Goal: Complete application form: Complete application form

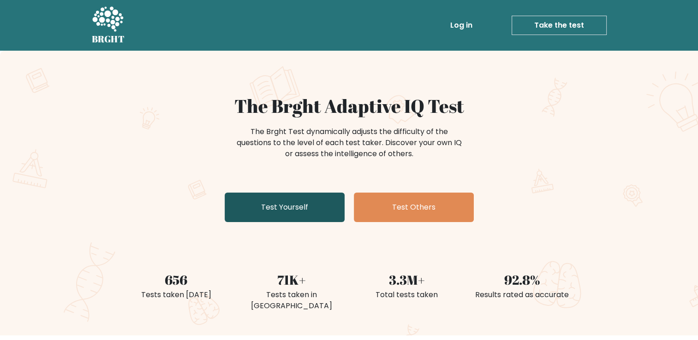
click at [298, 204] on link "Test Yourself" at bounding box center [285, 208] width 120 height 30
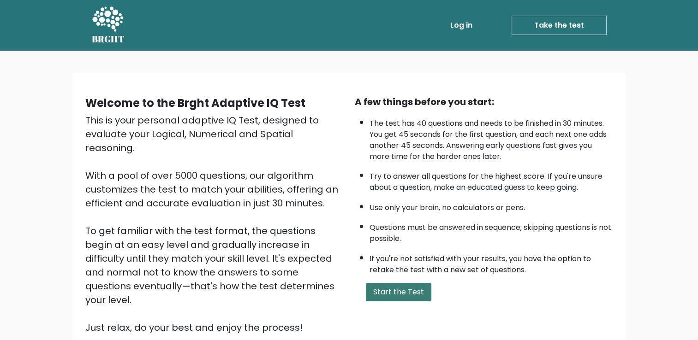
click at [381, 289] on button "Start the Test" at bounding box center [399, 292] width 66 height 18
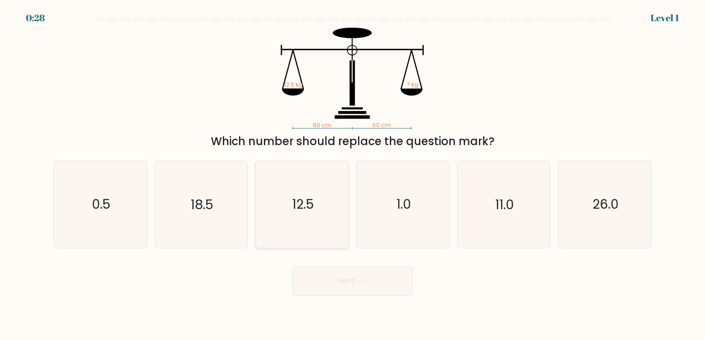
click at [298, 228] on icon "12.5" at bounding box center [302, 204] width 86 height 86
click at [352, 175] on input "c. 12.5" at bounding box center [352, 172] width 0 height 5
radio input "true"
click at [374, 283] on button "Next" at bounding box center [352, 282] width 120 height 30
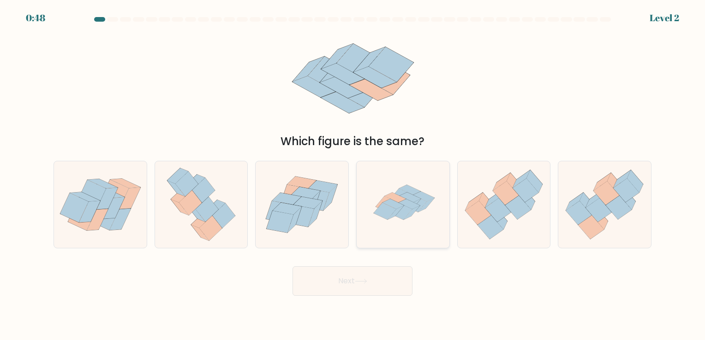
click at [390, 208] on icon at bounding box center [385, 211] width 23 height 17
click at [353, 175] on input "d." at bounding box center [352, 172] width 0 height 5
radio input "true"
click at [370, 276] on button "Next" at bounding box center [352, 282] width 120 height 30
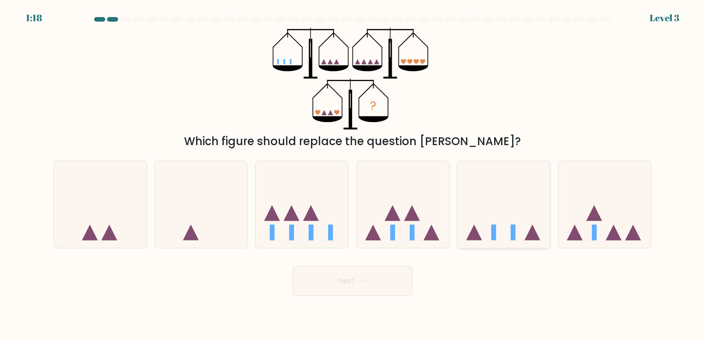
click at [496, 230] on icon at bounding box center [504, 205] width 93 height 77
click at [353, 175] on input "e." at bounding box center [352, 172] width 0 height 5
radio input "true"
click at [384, 281] on button "Next" at bounding box center [352, 282] width 120 height 30
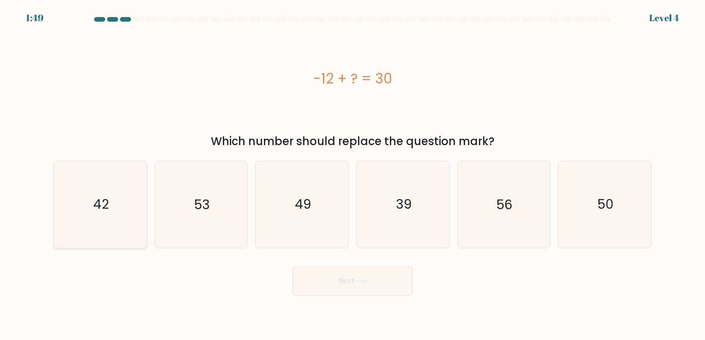
click at [130, 226] on icon "42" at bounding box center [100, 204] width 86 height 86
click at [352, 175] on input "a. 42" at bounding box center [352, 172] width 0 height 5
radio input "true"
click at [349, 290] on button "Next" at bounding box center [352, 282] width 120 height 30
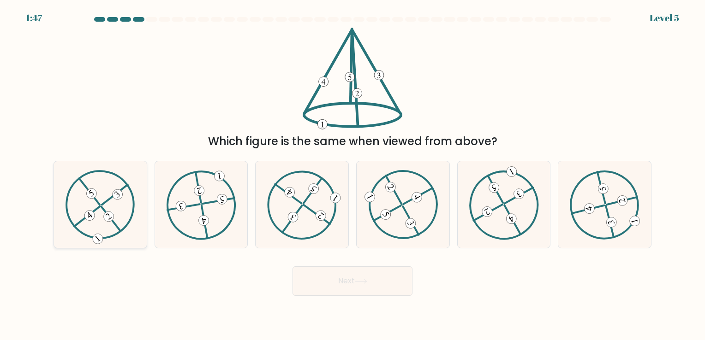
click at [107, 206] on icon at bounding box center [101, 204] width 70 height 69
click at [352, 175] on input "a." at bounding box center [352, 172] width 0 height 5
radio input "true"
click at [347, 285] on button "Next" at bounding box center [352, 282] width 120 height 30
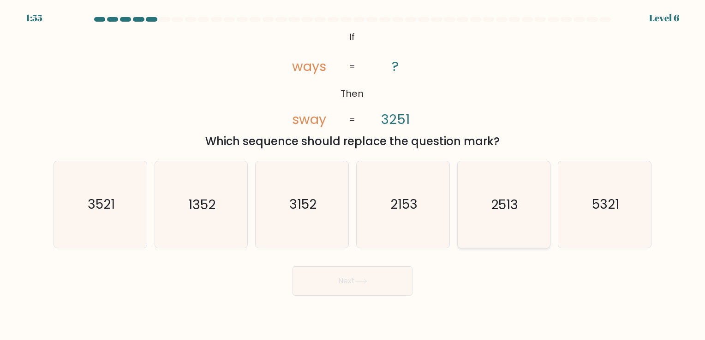
click at [524, 215] on icon "2513" at bounding box center [503, 204] width 86 height 86
click at [353, 175] on input "e. 2513" at bounding box center [352, 172] width 0 height 5
radio input "true"
click at [357, 274] on button "Next" at bounding box center [352, 282] width 120 height 30
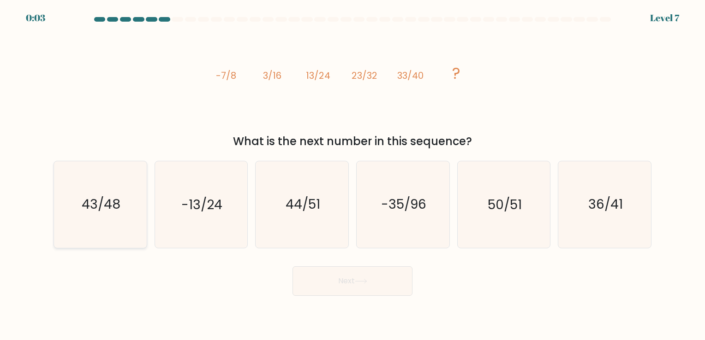
click at [114, 184] on icon "43/48" at bounding box center [100, 204] width 86 height 86
click at [352, 175] on input "a. 43/48" at bounding box center [352, 172] width 0 height 5
radio input "true"
click at [334, 285] on button "Next" at bounding box center [352, 282] width 120 height 30
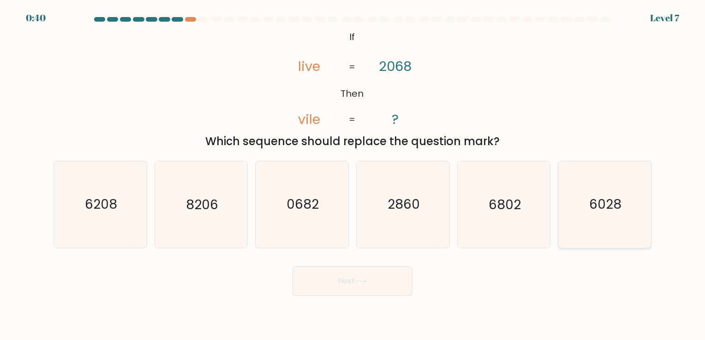
click at [591, 222] on icon "6028" at bounding box center [604, 204] width 86 height 86
click at [353, 175] on input "f. 6028" at bounding box center [352, 172] width 0 height 5
radio input "true"
click at [338, 291] on button "Next" at bounding box center [352, 282] width 120 height 30
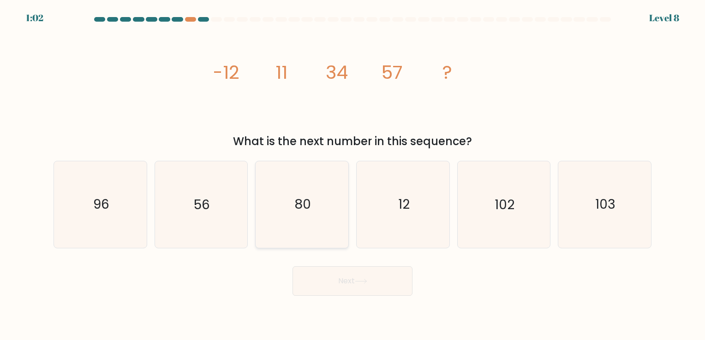
click at [313, 230] on icon "80" at bounding box center [302, 204] width 86 height 86
click at [352, 175] on input "c. 80" at bounding box center [352, 172] width 0 height 5
radio input "true"
click at [338, 275] on button "Next" at bounding box center [352, 282] width 120 height 30
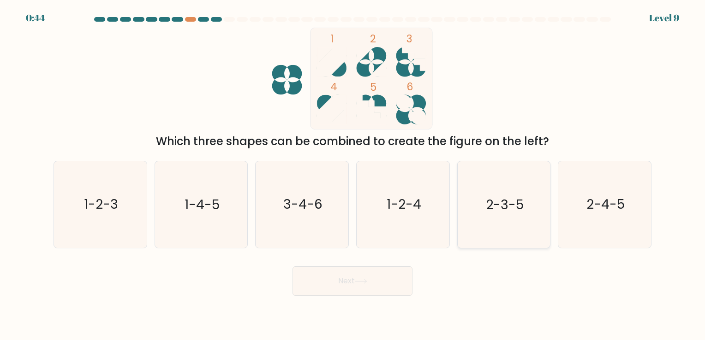
click at [498, 215] on icon "2-3-5" at bounding box center [503, 204] width 86 height 86
click at [353, 175] on input "e. 2-3-5" at bounding box center [352, 172] width 0 height 5
radio input "true"
click at [369, 288] on button "Next" at bounding box center [352, 282] width 120 height 30
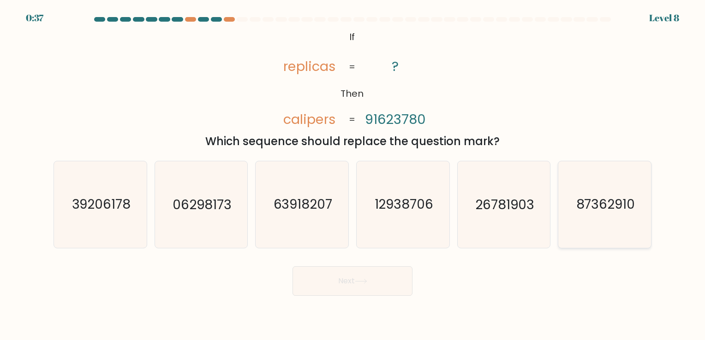
click at [583, 188] on icon "87362910" at bounding box center [604, 204] width 86 height 86
click at [353, 175] on input "f. 87362910" at bounding box center [352, 172] width 0 height 5
radio input "true"
click at [332, 286] on button "Next" at bounding box center [352, 282] width 120 height 30
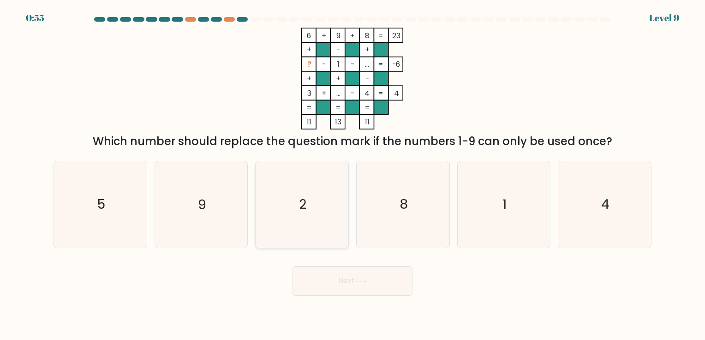
click at [295, 171] on icon "2" at bounding box center [302, 204] width 86 height 86
click at [352, 171] on input "c. 2" at bounding box center [352, 172] width 0 height 5
radio input "true"
click at [330, 272] on button "Next" at bounding box center [352, 282] width 120 height 30
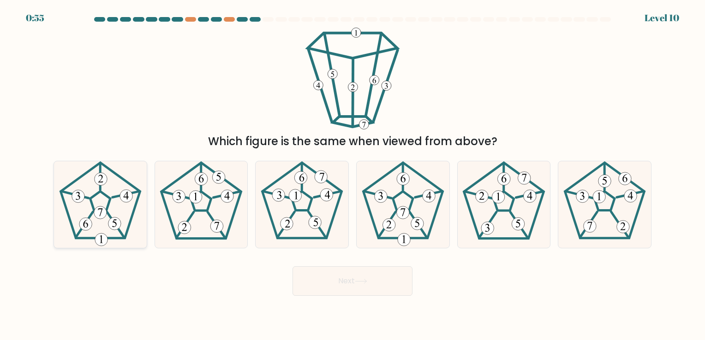
click at [79, 217] on icon at bounding box center [100, 204] width 86 height 86
click at [352, 175] on input "a." at bounding box center [352, 172] width 0 height 5
radio input "true"
click at [337, 289] on button "Next" at bounding box center [352, 282] width 120 height 30
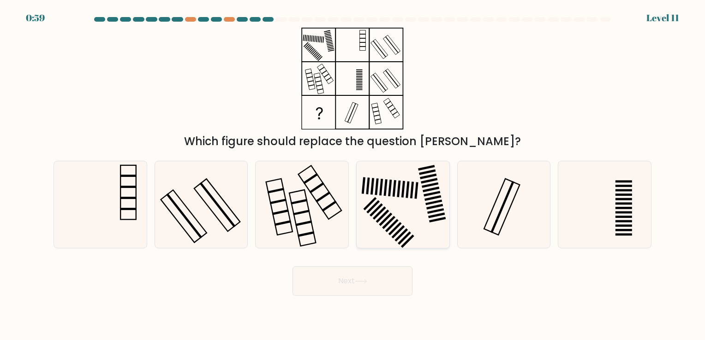
click at [384, 234] on icon at bounding box center [403, 204] width 86 height 86
click at [353, 175] on input "d." at bounding box center [352, 172] width 0 height 5
radio input "true"
click at [372, 291] on button "Next" at bounding box center [352, 282] width 120 height 30
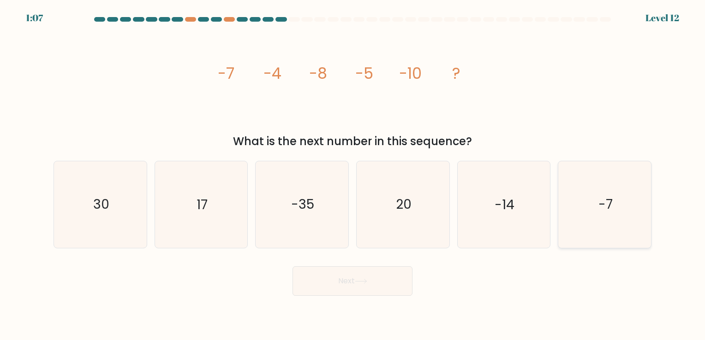
click at [606, 209] on text "-7" at bounding box center [605, 205] width 14 height 18
click at [353, 175] on input "f. -7" at bounding box center [352, 172] width 0 height 5
radio input "true"
click at [391, 274] on button "Next" at bounding box center [352, 282] width 120 height 30
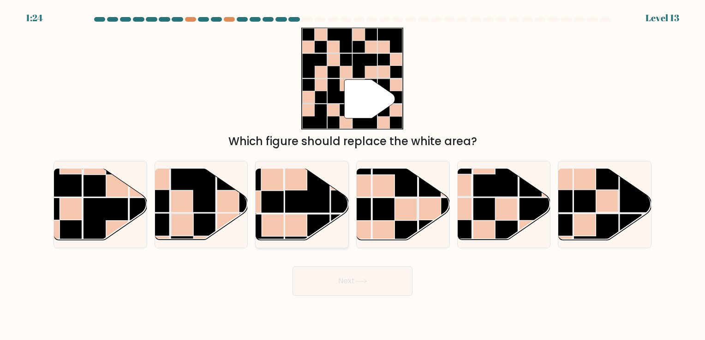
click at [314, 212] on rect at bounding box center [307, 190] width 45 height 45
click at [352, 175] on input "c." at bounding box center [352, 172] width 0 height 5
radio input "true"
click at [370, 285] on button "Next" at bounding box center [352, 282] width 120 height 30
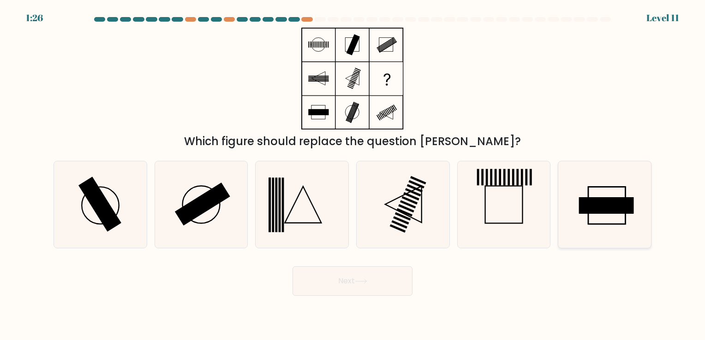
click at [618, 213] on rect at bounding box center [606, 206] width 55 height 17
click at [353, 175] on input "f." at bounding box center [352, 172] width 0 height 5
radio input "true"
click at [405, 286] on button "Next" at bounding box center [352, 282] width 120 height 30
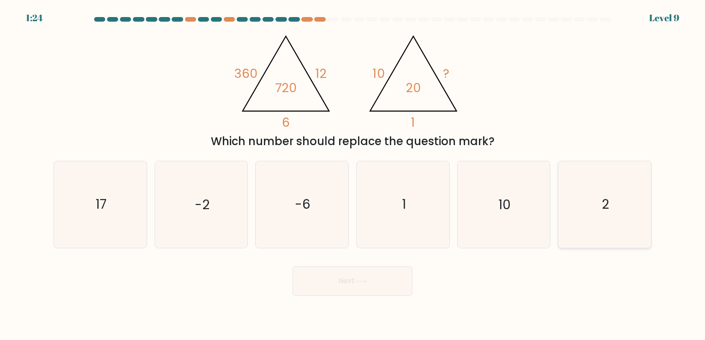
drag, startPoint x: 554, startPoint y: 214, endPoint x: 583, endPoint y: 212, distance: 28.7
click at [583, 212] on div "f. 2" at bounding box center [604, 204] width 101 height 87
click at [583, 212] on icon "2" at bounding box center [604, 204] width 86 height 86
click at [353, 175] on input "f. 2" at bounding box center [352, 172] width 0 height 5
radio input "true"
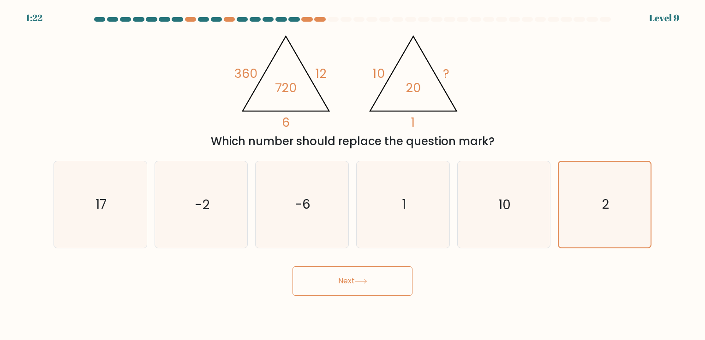
click at [358, 280] on icon at bounding box center [361, 281] width 12 height 5
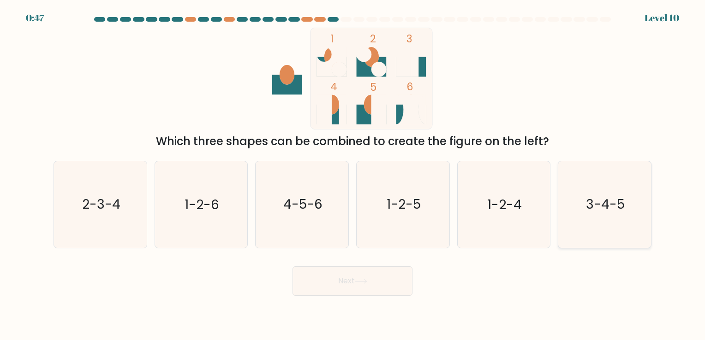
click at [593, 214] on icon "3-4-5" at bounding box center [604, 204] width 86 height 86
click at [353, 175] on input "f. 3-4-5" at bounding box center [352, 172] width 0 height 5
radio input "true"
click at [363, 285] on button "Next" at bounding box center [352, 282] width 120 height 30
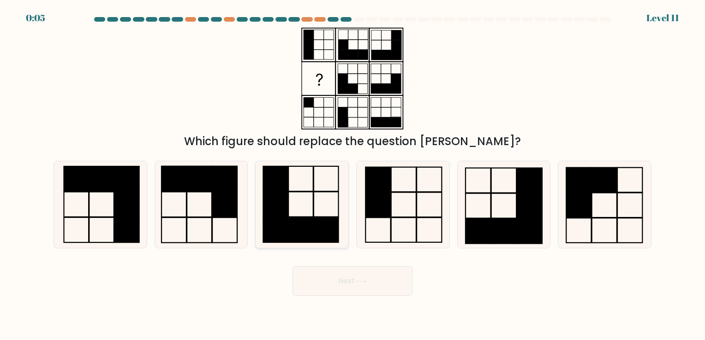
click at [286, 222] on rect at bounding box center [275, 230] width 25 height 25
click at [352, 175] on input "c." at bounding box center [352, 172] width 0 height 5
radio input "true"
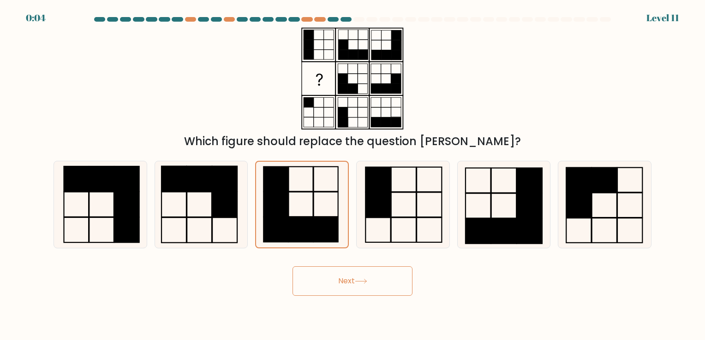
click at [330, 274] on button "Next" at bounding box center [352, 282] width 120 height 30
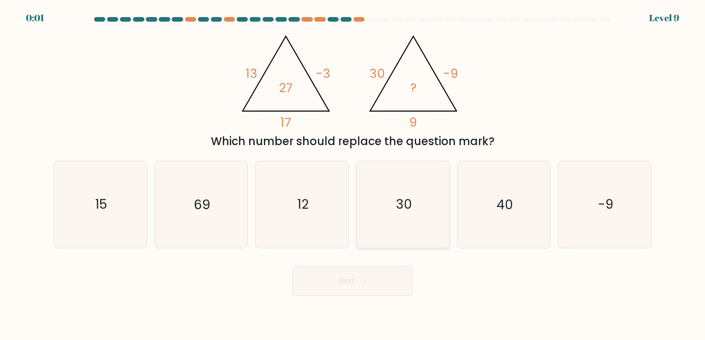
click at [390, 210] on icon "30" at bounding box center [403, 204] width 86 height 86
click at [353, 175] on input "d. 30" at bounding box center [352, 172] width 0 height 5
radio input "true"
drag, startPoint x: 520, startPoint y: 185, endPoint x: 354, endPoint y: 298, distance: 200.9
click at [354, 298] on body "EXPIRED Level 9" at bounding box center [352, 170] width 705 height 340
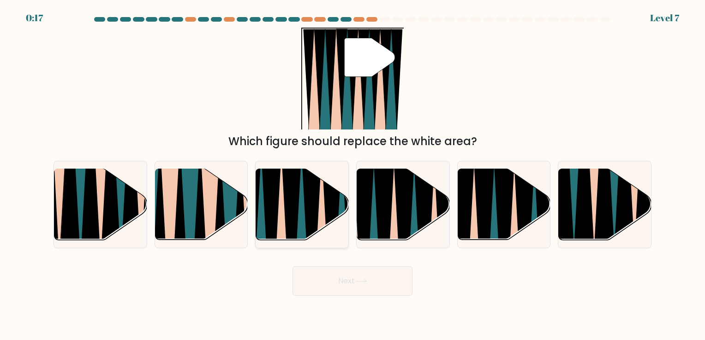
click at [283, 196] on icon at bounding box center [281, 245] width 21 height 185
click at [352, 175] on input "c." at bounding box center [352, 172] width 0 height 5
radio input "true"
click at [366, 288] on button "Next" at bounding box center [352, 282] width 120 height 30
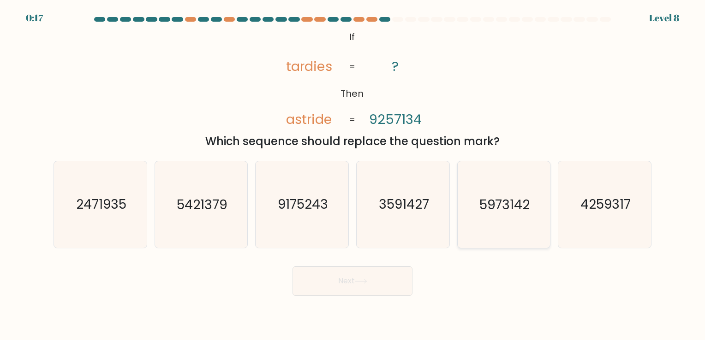
click at [487, 205] on text "5973142" at bounding box center [504, 205] width 50 height 18
click at [353, 175] on input "e. 5973142" at bounding box center [352, 172] width 0 height 5
radio input "true"
click at [380, 289] on button "Next" at bounding box center [352, 282] width 120 height 30
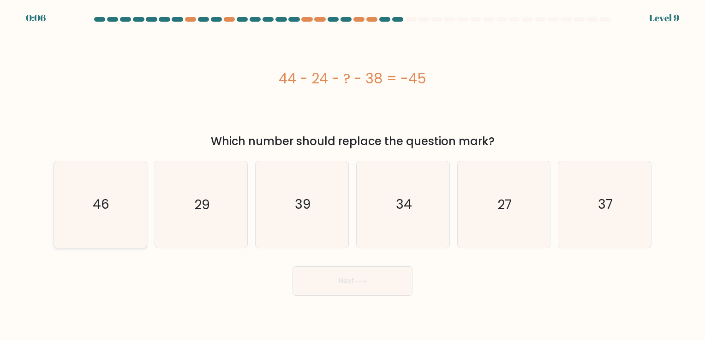
click at [111, 220] on icon "46" at bounding box center [100, 204] width 86 height 86
click at [352, 175] on input "a. 46" at bounding box center [352, 172] width 0 height 5
radio input "true"
click at [339, 276] on button "Next" at bounding box center [352, 282] width 120 height 30
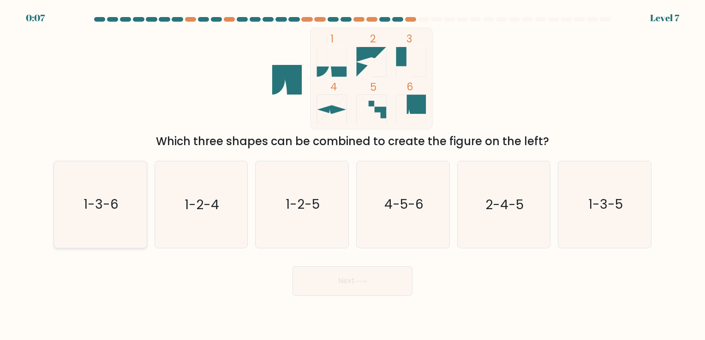
click at [102, 217] on icon "1-3-6" at bounding box center [100, 204] width 86 height 86
click at [352, 175] on input "a. 1-3-6" at bounding box center [352, 172] width 0 height 5
radio input "true"
click at [388, 289] on button "Next" at bounding box center [352, 282] width 120 height 30
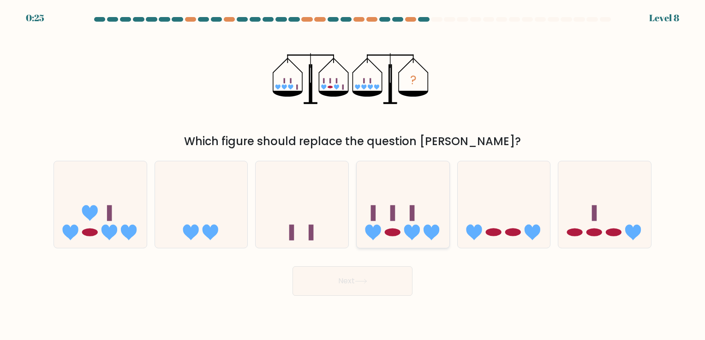
click at [393, 244] on div at bounding box center [403, 204] width 94 height 87
click at [353, 175] on input "d." at bounding box center [352, 172] width 0 height 5
radio input "true"
click at [376, 285] on button "Next" at bounding box center [352, 282] width 120 height 30
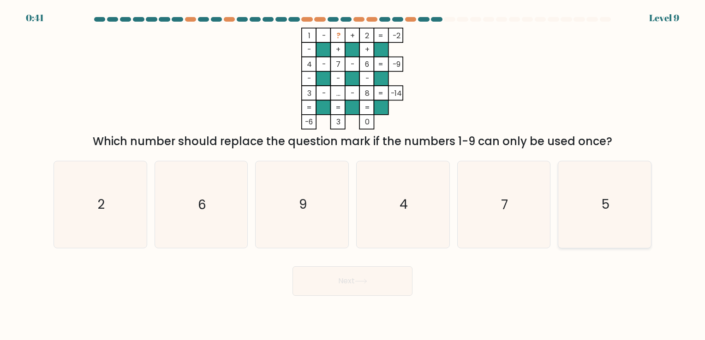
click at [608, 191] on icon "5" at bounding box center [604, 204] width 86 height 86
click at [353, 175] on input "f. 5" at bounding box center [352, 172] width 0 height 5
radio input "true"
click at [382, 284] on button "Next" at bounding box center [352, 282] width 120 height 30
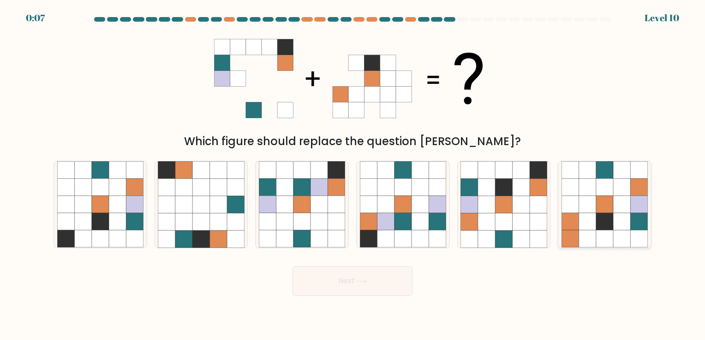
click at [602, 236] on icon at bounding box center [604, 239] width 17 height 17
click at [353, 175] on input "f." at bounding box center [352, 172] width 0 height 5
radio input "true"
click at [389, 279] on button "Next" at bounding box center [352, 282] width 120 height 30
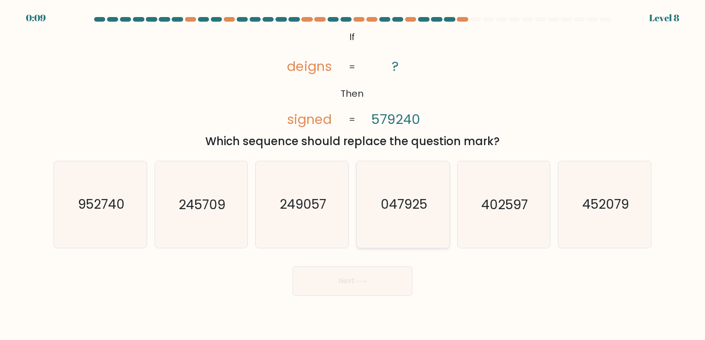
click at [408, 243] on icon "047925" at bounding box center [403, 204] width 86 height 86
click at [353, 175] on input "d. 047925" at bounding box center [352, 172] width 0 height 5
radio input "true"
click at [369, 286] on button "Next" at bounding box center [352, 282] width 120 height 30
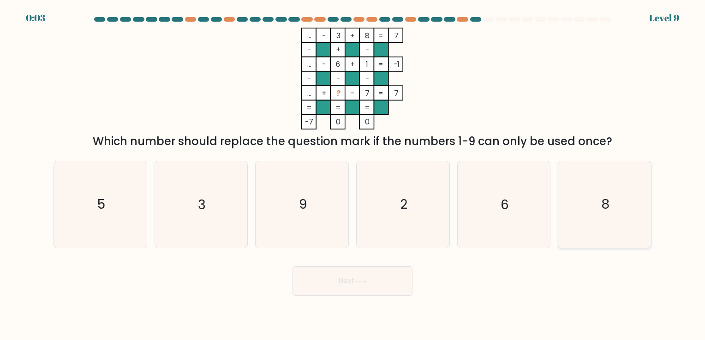
click at [644, 233] on icon "8" at bounding box center [604, 204] width 86 height 86
click at [353, 175] on input "f. 8" at bounding box center [352, 172] width 0 height 5
radio input "true"
click at [324, 286] on button "Next" at bounding box center [352, 282] width 120 height 30
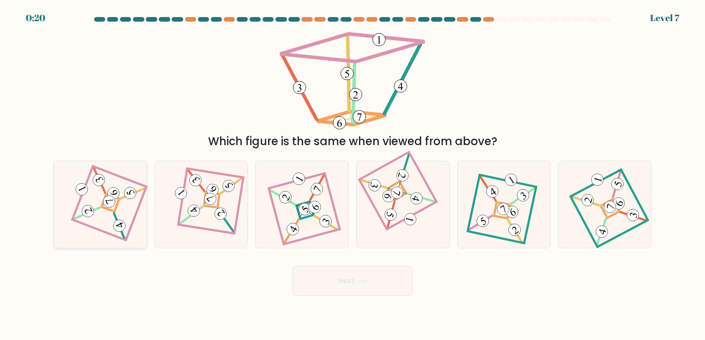
click at [71, 214] on icon at bounding box center [101, 204] width 60 height 69
click at [352, 175] on input "a." at bounding box center [352, 172] width 0 height 5
radio input "true"
click at [367, 284] on icon at bounding box center [361, 281] width 12 height 5
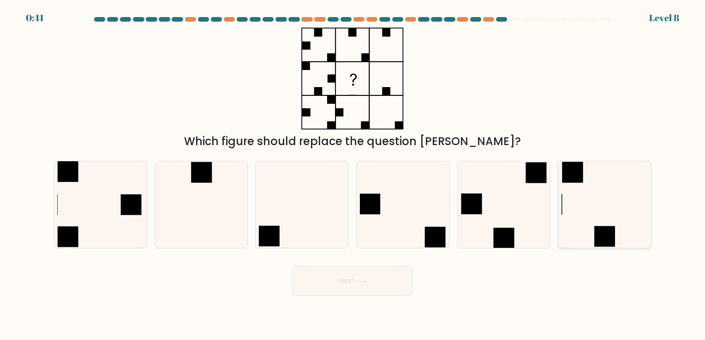
click at [565, 215] on icon at bounding box center [604, 204] width 86 height 86
click at [353, 175] on input "f." at bounding box center [352, 172] width 0 height 5
radio input "true"
click at [360, 288] on button "Next" at bounding box center [352, 282] width 120 height 30
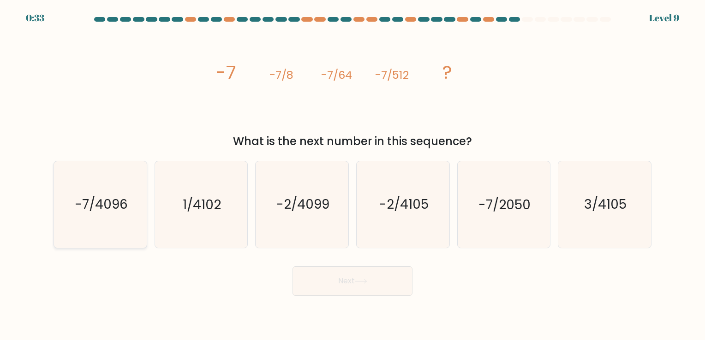
click at [96, 200] on text "-7/4096" at bounding box center [101, 205] width 53 height 18
click at [352, 175] on input "a. -7/4096" at bounding box center [352, 172] width 0 height 5
radio input "true"
click at [328, 280] on button "Next" at bounding box center [352, 282] width 120 height 30
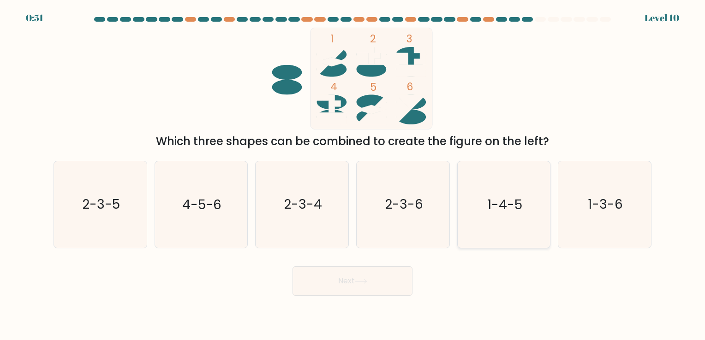
click at [511, 193] on icon "1-4-5" at bounding box center [503, 204] width 86 height 86
click at [353, 175] on input "e. 1-4-5" at bounding box center [352, 172] width 0 height 5
radio input "true"
click at [379, 268] on button "Next" at bounding box center [352, 282] width 120 height 30
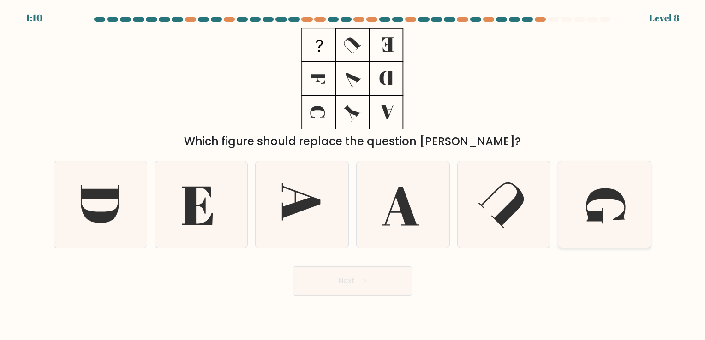
click at [607, 197] on icon at bounding box center [606, 207] width 40 height 36
click at [353, 175] on input "f." at bounding box center [352, 172] width 0 height 5
radio input "true"
click at [359, 274] on button "Next" at bounding box center [352, 282] width 120 height 30
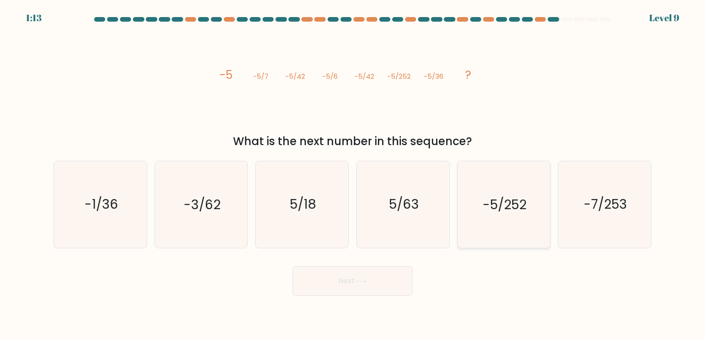
click at [506, 219] on icon "-5/252" at bounding box center [503, 204] width 86 height 86
click at [353, 175] on input "e. -5/252" at bounding box center [352, 172] width 0 height 5
radio input "true"
click at [395, 279] on button "Next" at bounding box center [352, 282] width 120 height 30
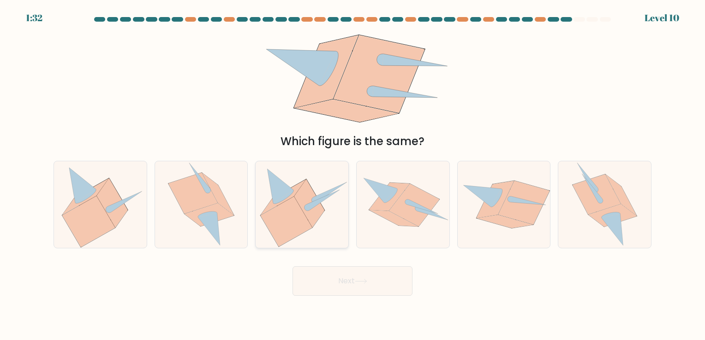
click at [306, 230] on icon at bounding box center [287, 222] width 52 height 50
click at [352, 175] on input "c." at bounding box center [352, 172] width 0 height 5
radio input "true"
click at [352, 277] on button "Next" at bounding box center [352, 282] width 120 height 30
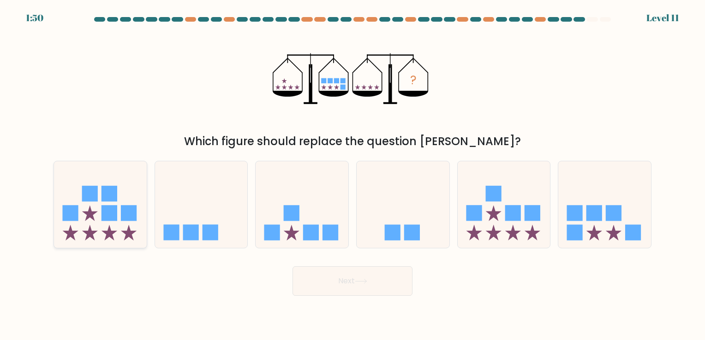
click at [86, 203] on icon at bounding box center [100, 205] width 93 height 77
click at [352, 175] on input "a." at bounding box center [352, 172] width 0 height 5
radio input "true"
click at [474, 211] on rect at bounding box center [474, 213] width 16 height 16
click at [353, 175] on input "e." at bounding box center [352, 172] width 0 height 5
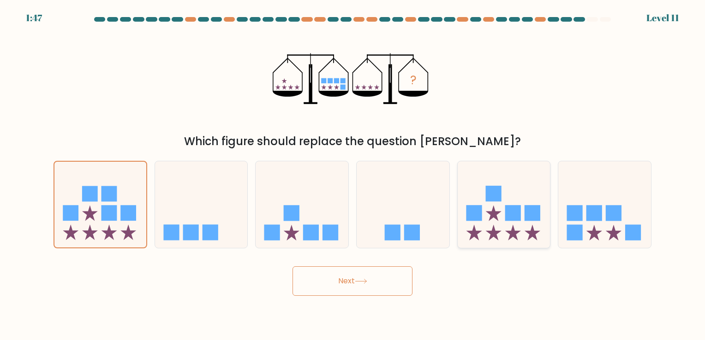
radio input "true"
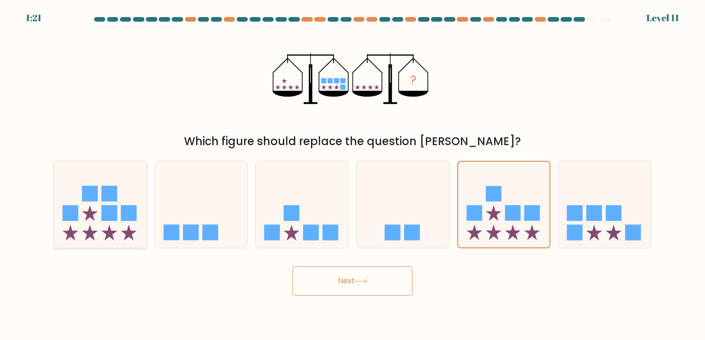
click at [103, 188] on rect at bounding box center [109, 194] width 16 height 16
click at [352, 175] on input "a." at bounding box center [352, 172] width 0 height 5
radio input "true"
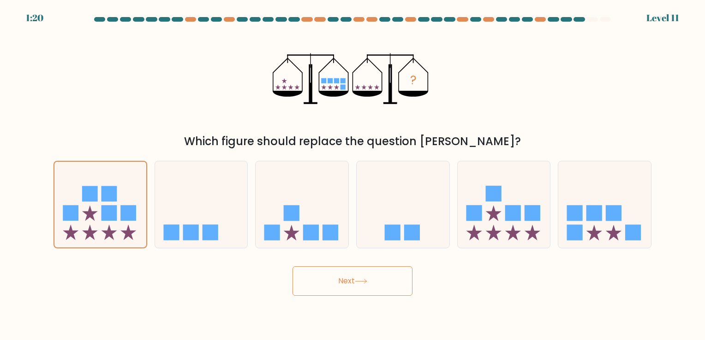
click at [363, 290] on button "Next" at bounding box center [352, 282] width 120 height 30
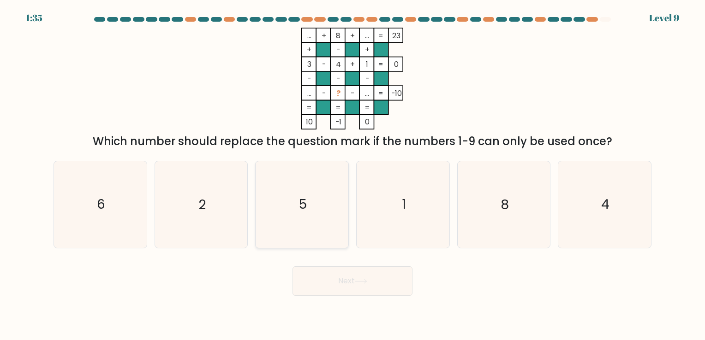
click at [316, 198] on icon "5" at bounding box center [302, 204] width 86 height 86
click at [352, 175] on input "c. 5" at bounding box center [352, 172] width 0 height 5
radio input "true"
click at [371, 274] on button "Next" at bounding box center [352, 282] width 120 height 30
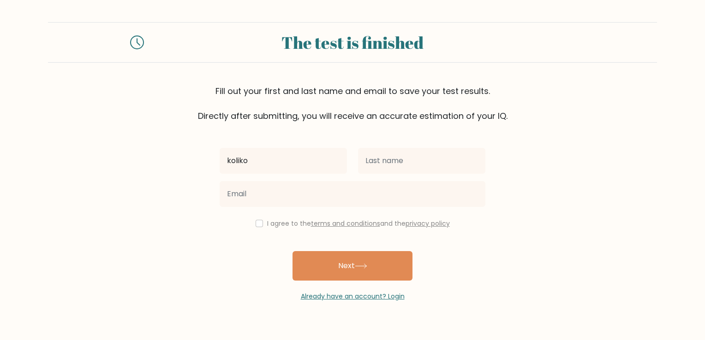
type input "koliko"
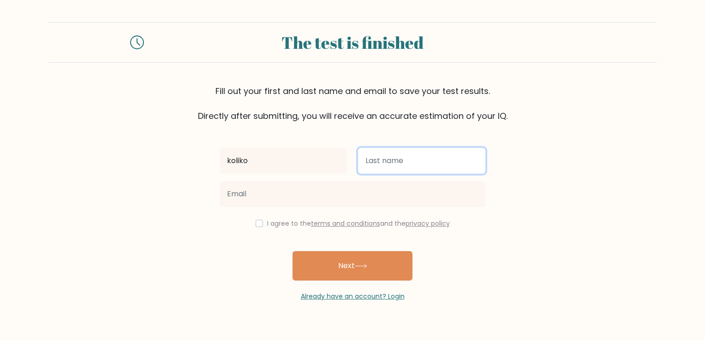
click at [407, 149] on input "text" at bounding box center [421, 161] width 127 height 26
type input "masgh"
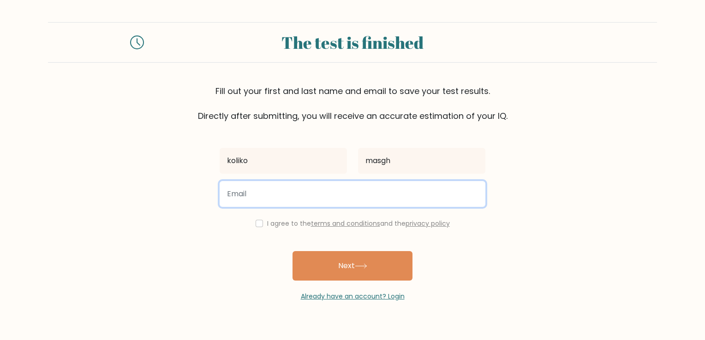
click at [295, 195] on input "email" at bounding box center [353, 194] width 266 height 26
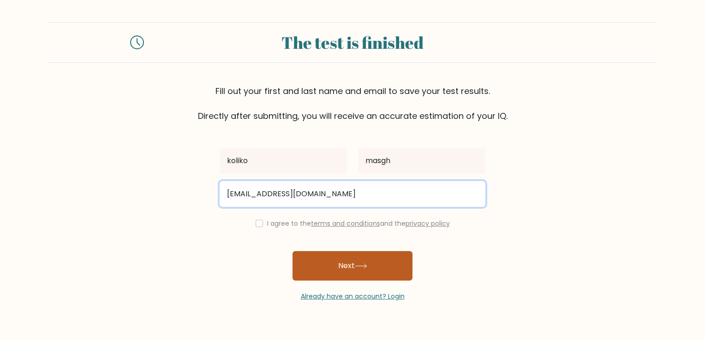
type input "kolikomasgh@gmail.com"
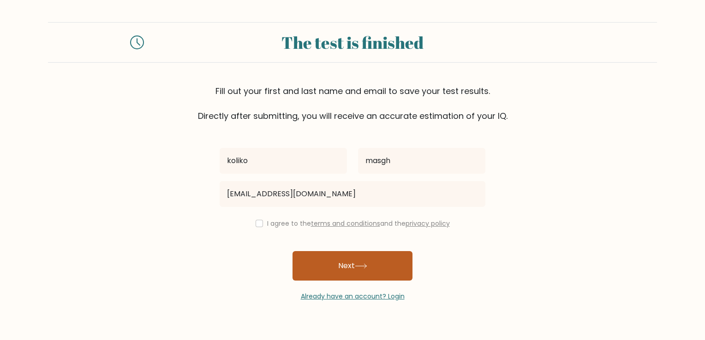
click at [334, 265] on button "Next" at bounding box center [352, 266] width 120 height 30
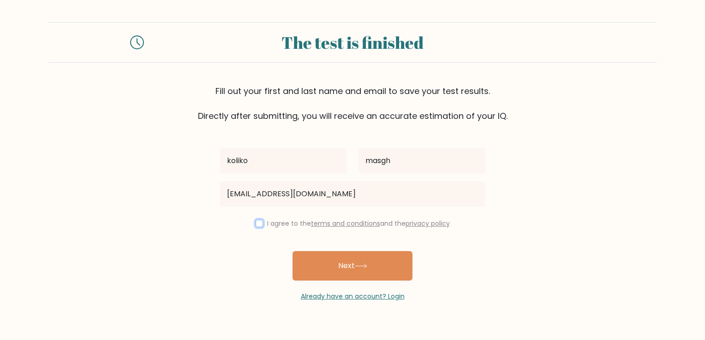
click at [256, 222] on input "checkbox" at bounding box center [259, 223] width 7 height 7
checkbox input "true"
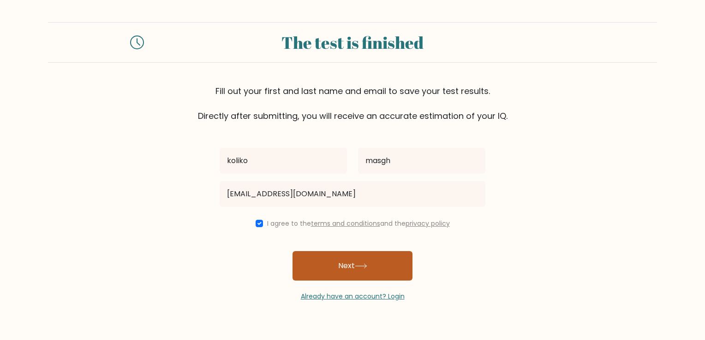
click at [333, 277] on button "Next" at bounding box center [352, 266] width 120 height 30
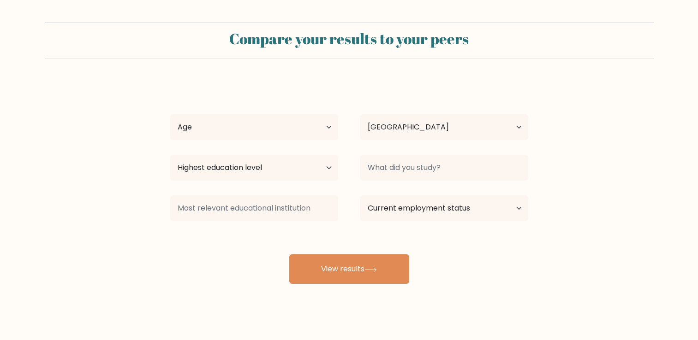
select select "ZA"
click at [307, 126] on select "Age Under [DEMOGRAPHIC_DATA] [DEMOGRAPHIC_DATA] [DEMOGRAPHIC_DATA] [DEMOGRAPHIC…" at bounding box center [254, 127] width 168 height 26
select select "35_44"
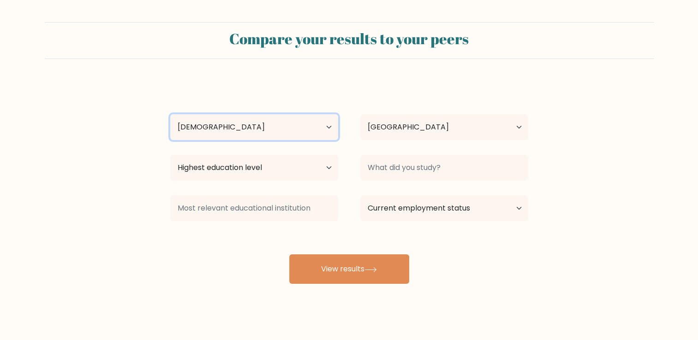
click at [170, 114] on select "Age Under [DEMOGRAPHIC_DATA] [DEMOGRAPHIC_DATA] [DEMOGRAPHIC_DATA] [DEMOGRAPHIC…" at bounding box center [254, 127] width 168 height 26
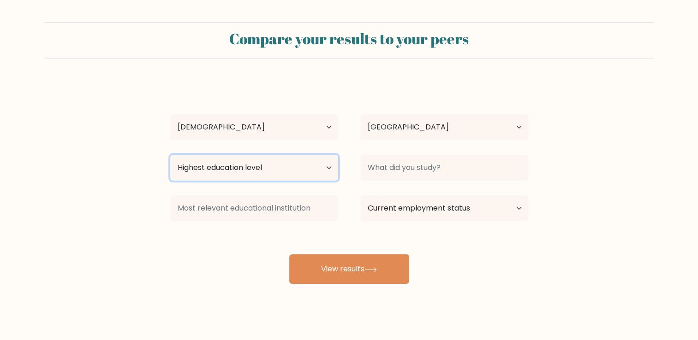
click at [292, 168] on select "Highest education level No schooling Primary Lower Secondary Upper Secondary Oc…" at bounding box center [254, 168] width 168 height 26
select select "upper_secondary"
click at [170, 155] on select "Highest education level No schooling Primary Lower Secondary Upper Secondary Oc…" at bounding box center [254, 168] width 168 height 26
click at [322, 159] on select "Highest education level No schooling Primary Lower Secondary Upper Secondary Oc…" at bounding box center [254, 168] width 168 height 26
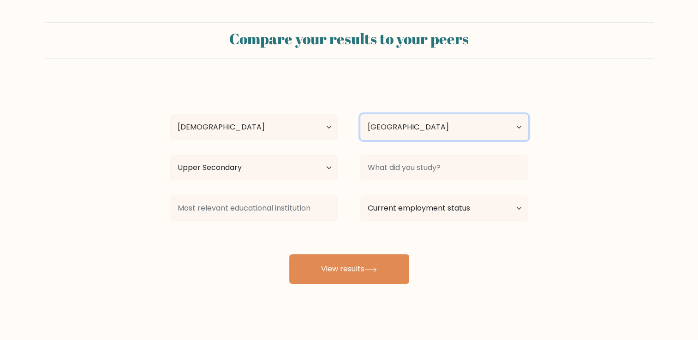
click at [472, 125] on select "Country Afghanistan Albania Algeria American Samoa Andorra Angola Anguilla Anta…" at bounding box center [444, 127] width 168 height 26
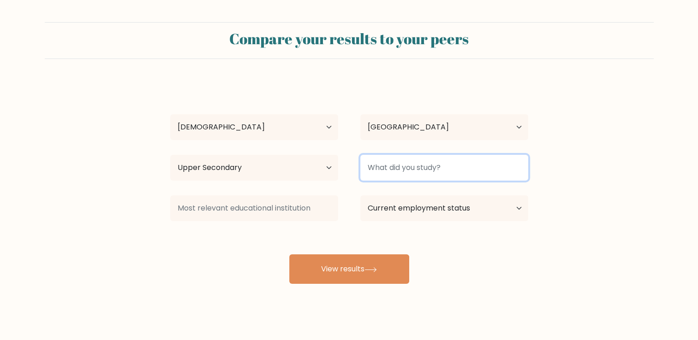
click at [454, 171] on input at bounding box center [444, 168] width 168 height 26
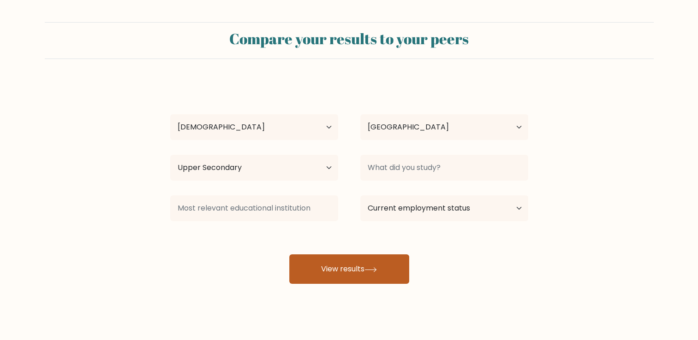
click at [384, 268] on button "View results" at bounding box center [349, 270] width 120 height 30
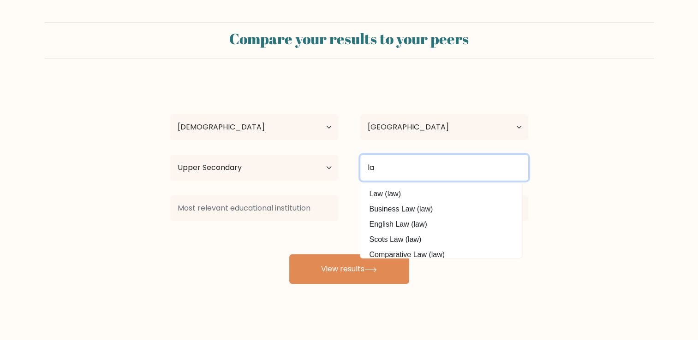
type input "l"
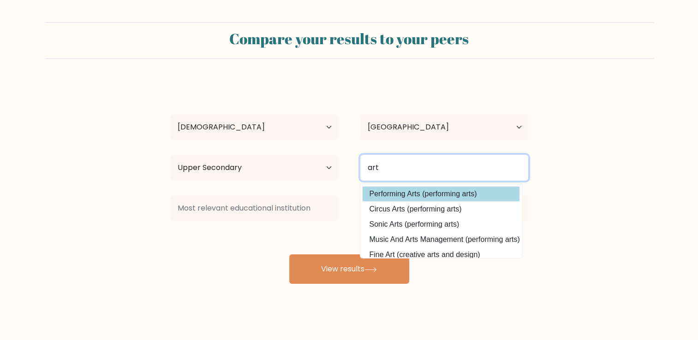
type input "art"
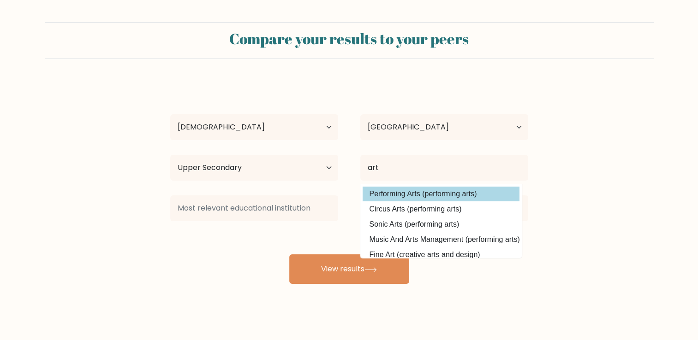
click at [387, 198] on div "koliko masgh Age Under 18 years old 18-24 years old 25-34 years old 35-44 years…" at bounding box center [349, 182] width 369 height 203
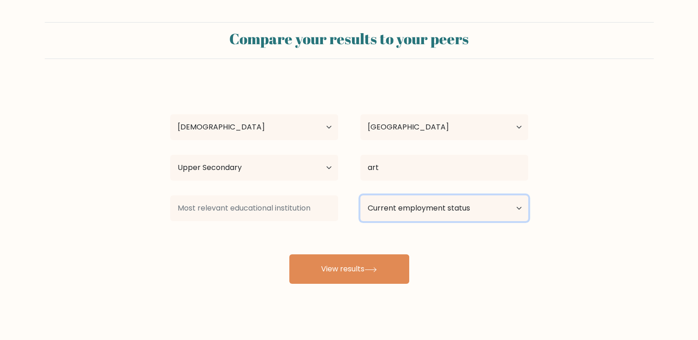
click at [409, 211] on select "Current employment status Employed Student Retired Other / prefer not to answer" at bounding box center [444, 209] width 168 height 26
select select "employed"
click at [360, 196] on select "Current employment status Employed Student Retired Other / prefer not to answer" at bounding box center [444, 209] width 168 height 26
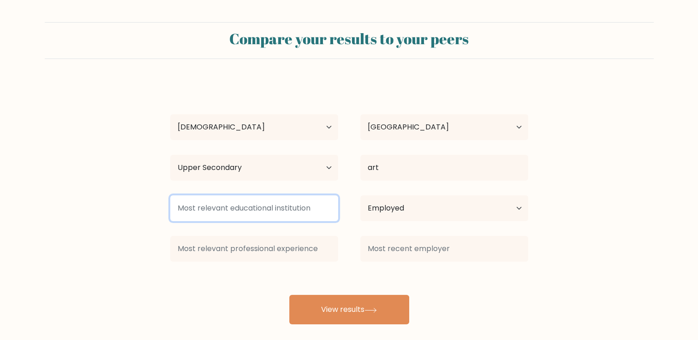
click at [321, 207] on input at bounding box center [254, 209] width 168 height 26
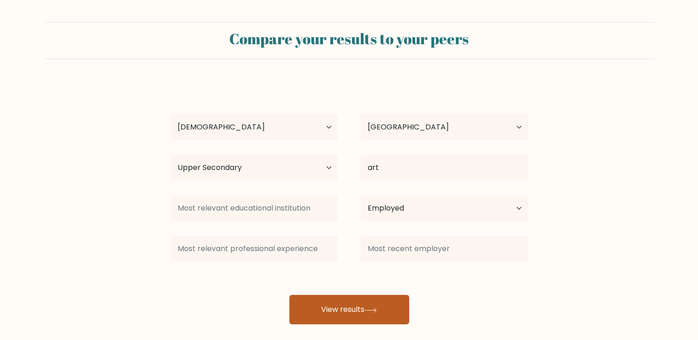
click at [395, 307] on button "View results" at bounding box center [349, 310] width 120 height 30
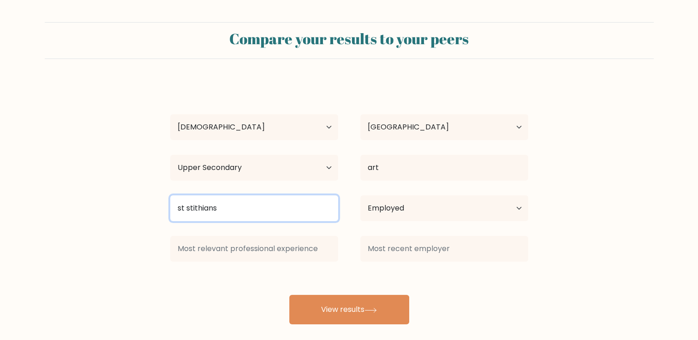
type input "st stithians"
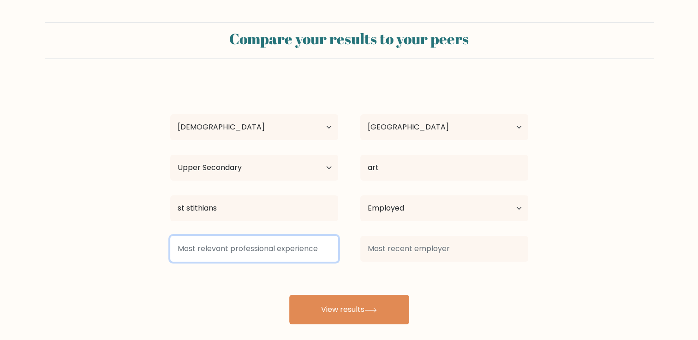
click at [303, 252] on input at bounding box center [254, 249] width 168 height 26
type input "d"
type input "marketing"
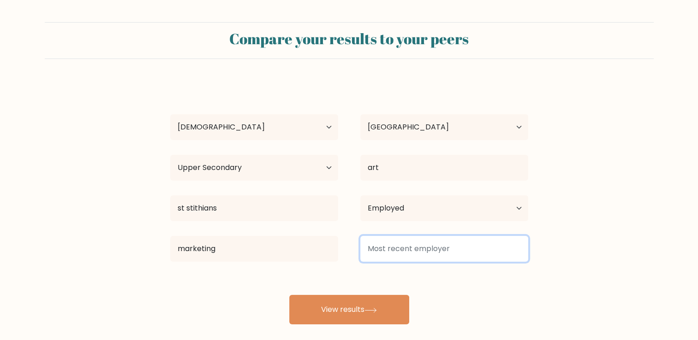
click at [435, 245] on input at bounding box center [444, 249] width 168 height 26
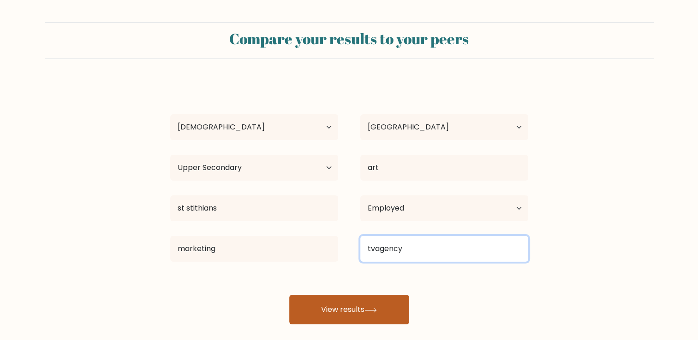
type input "tvagency"
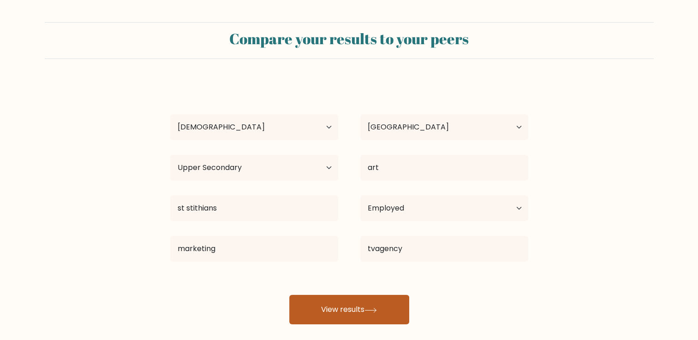
click at [377, 304] on button "View results" at bounding box center [349, 310] width 120 height 30
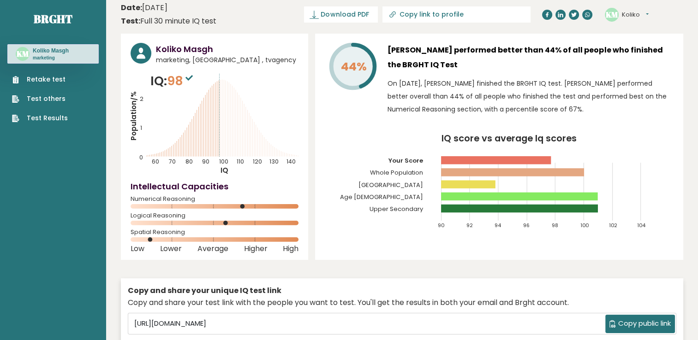
scroll to position [7, 0]
